Goal: Transaction & Acquisition: Subscribe to service/newsletter

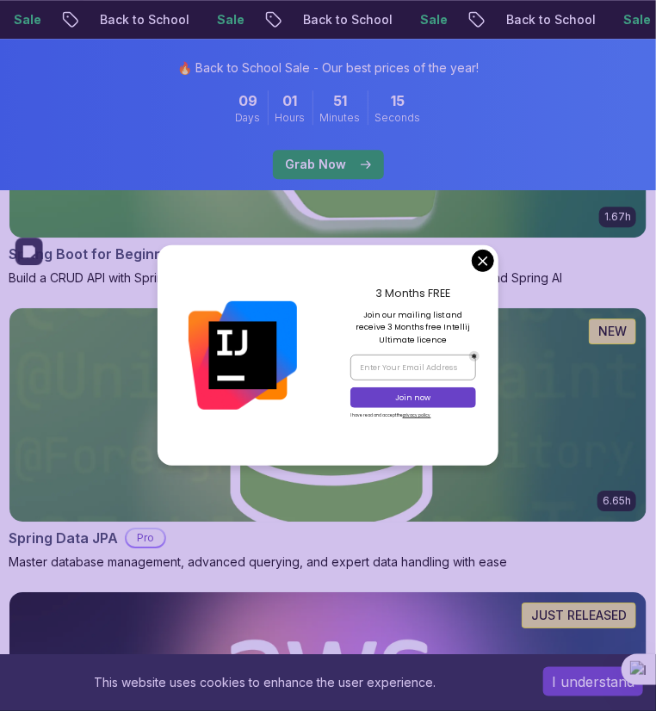
scroll to position [1146, 0]
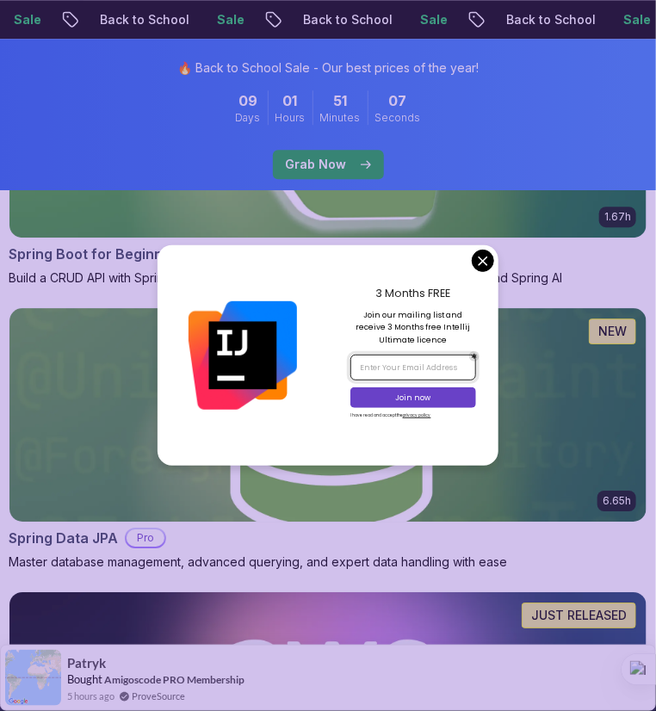
click at [432, 369] on input "email" at bounding box center [413, 367] width 126 height 25
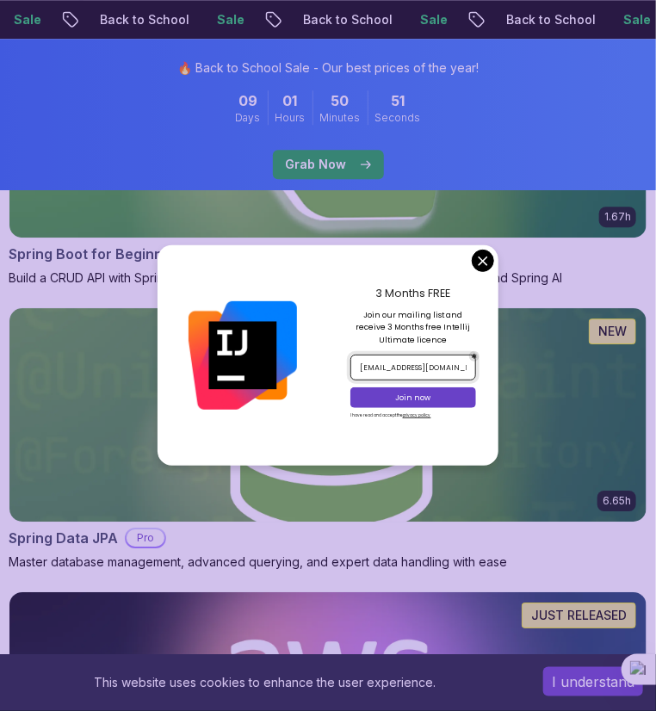
scroll to position [0, 7]
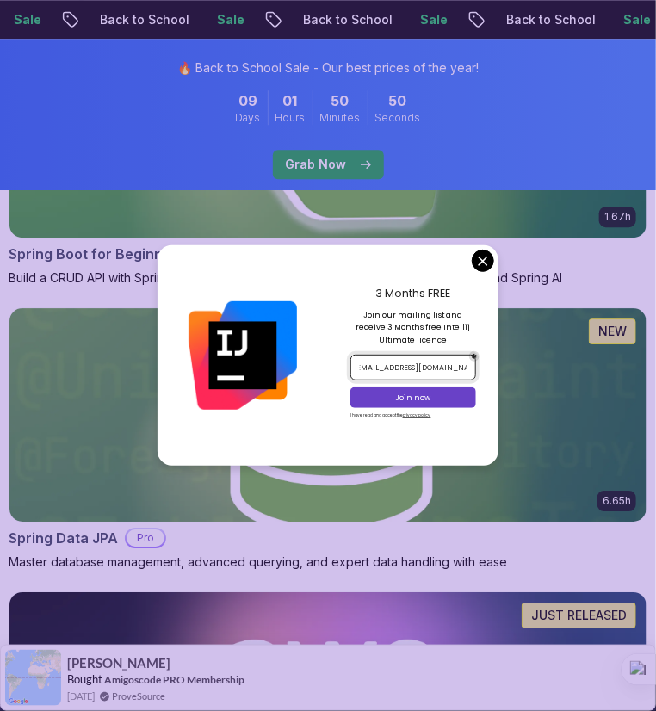
type input "[EMAIL_ADDRESS][DOMAIN_NAME]"
click at [423, 398] on p "Join now" at bounding box center [413, 397] width 102 height 11
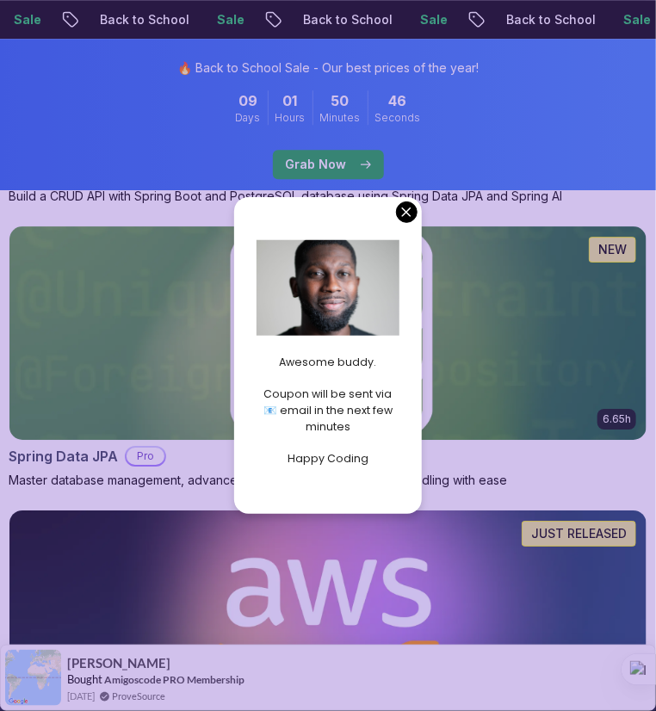
scroll to position [1232, 0]
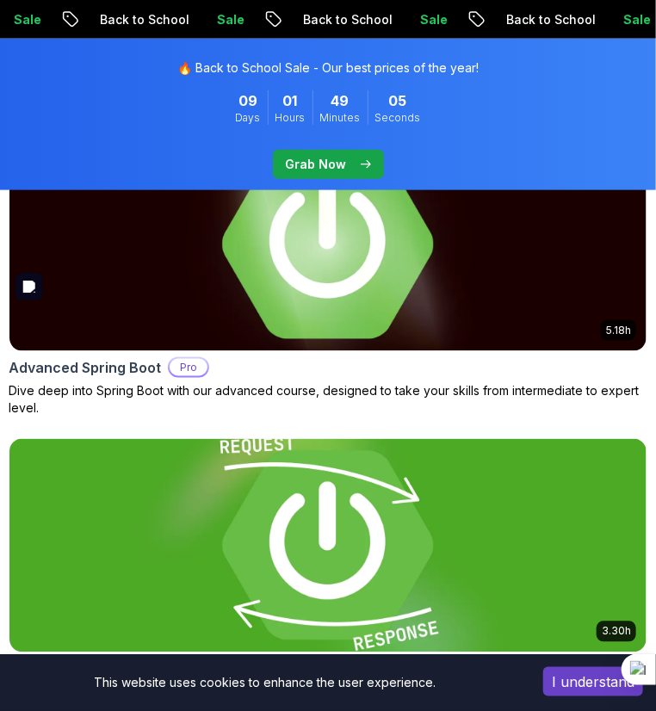
scroll to position [432, 0]
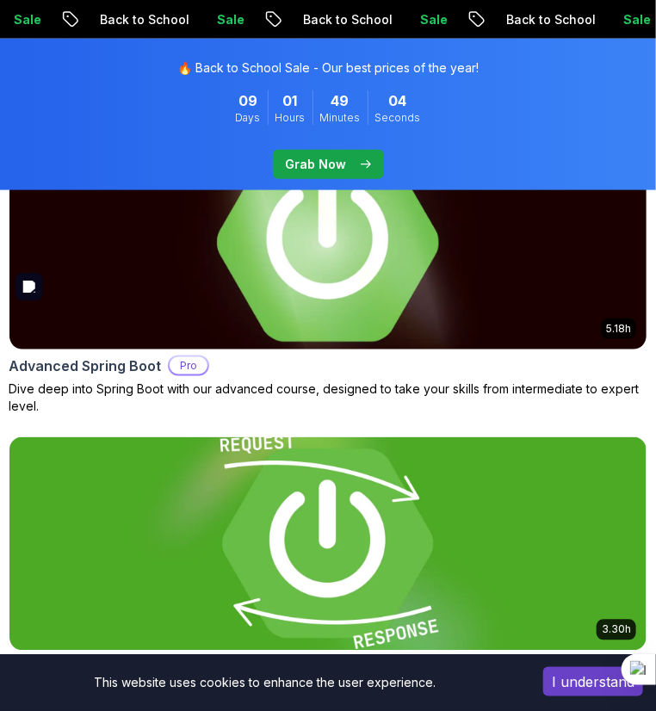
click at [244, 355] on img at bounding box center [328, 243] width 669 height 224
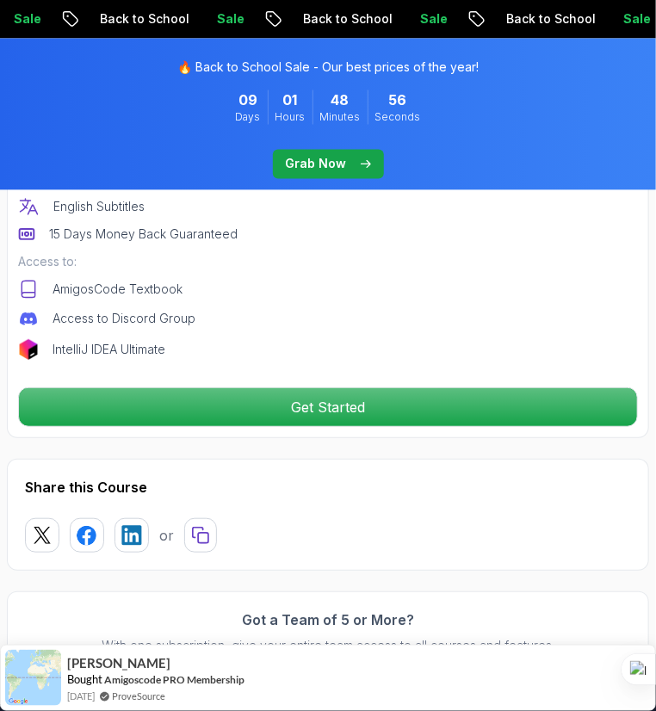
scroll to position [812, 0]
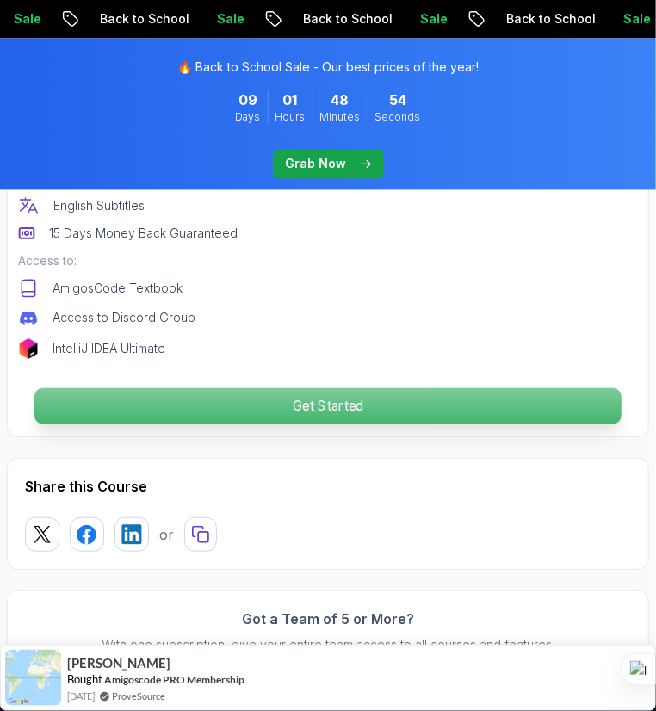
click at [254, 388] on p "Get Started" at bounding box center [327, 406] width 587 height 36
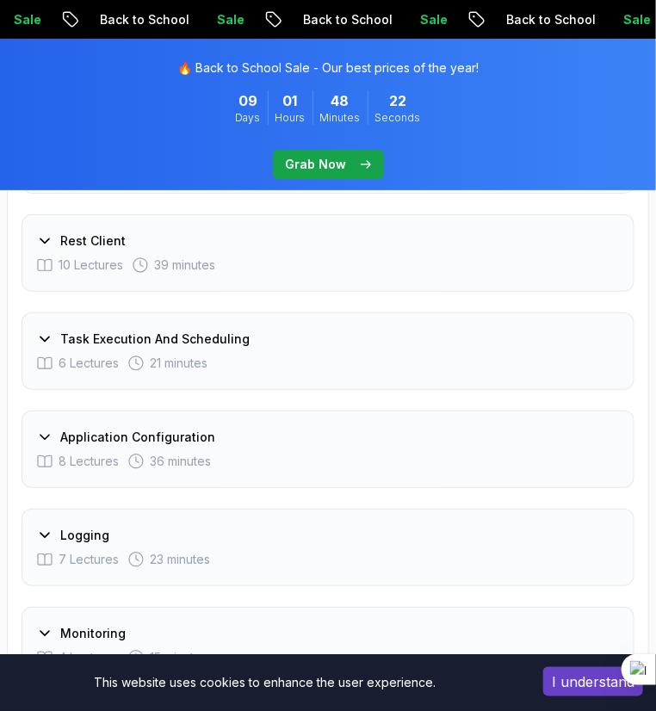
scroll to position [3263, 0]
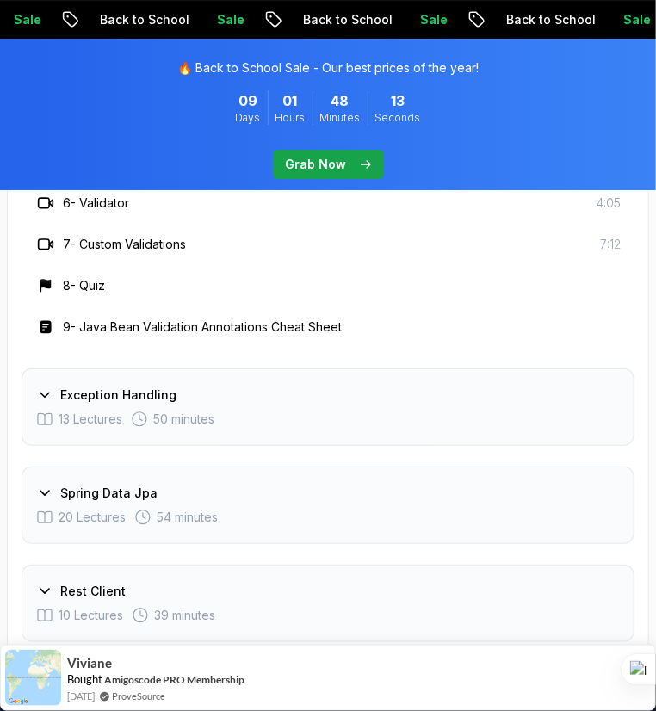
scroll to position [3160, 0]
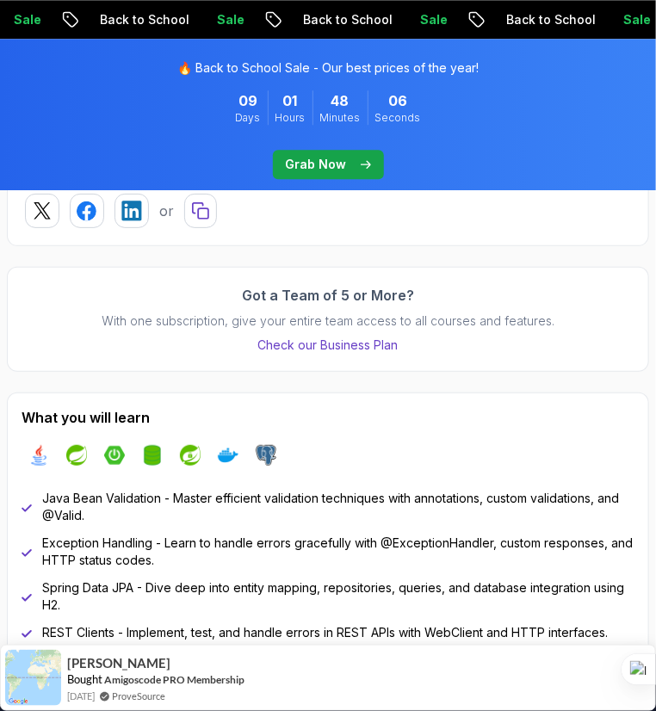
scroll to position [1135, 0]
